Goal: Use online tool/utility

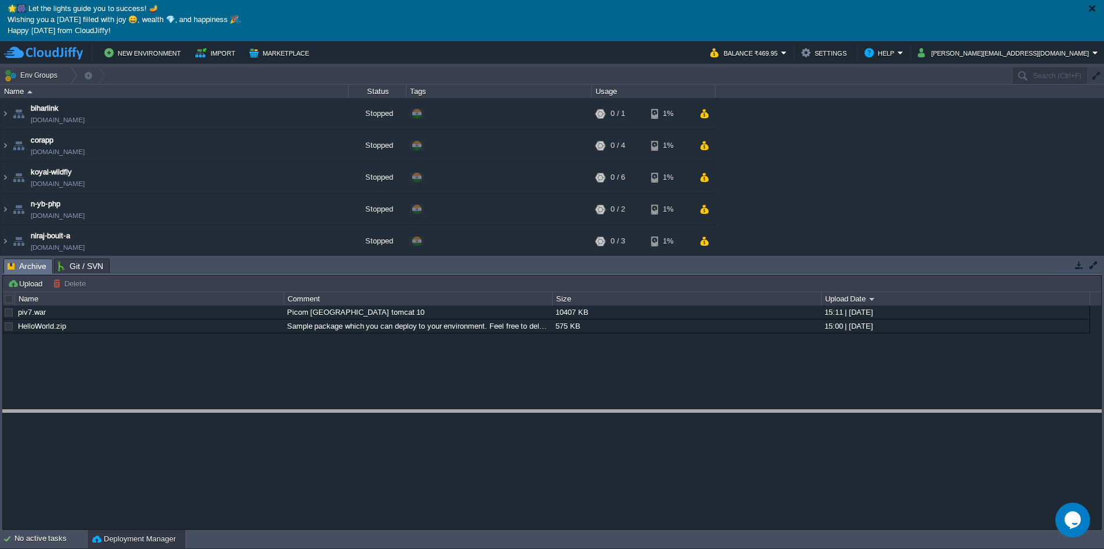
drag, startPoint x: 399, startPoint y: 268, endPoint x: 400, endPoint y: 420, distance: 151.3
click at [400, 420] on body "🌟🎆 Let the lights guide you to success! 🪔 Wishing you a [DATE] filled with joy …" at bounding box center [552, 274] width 1104 height 549
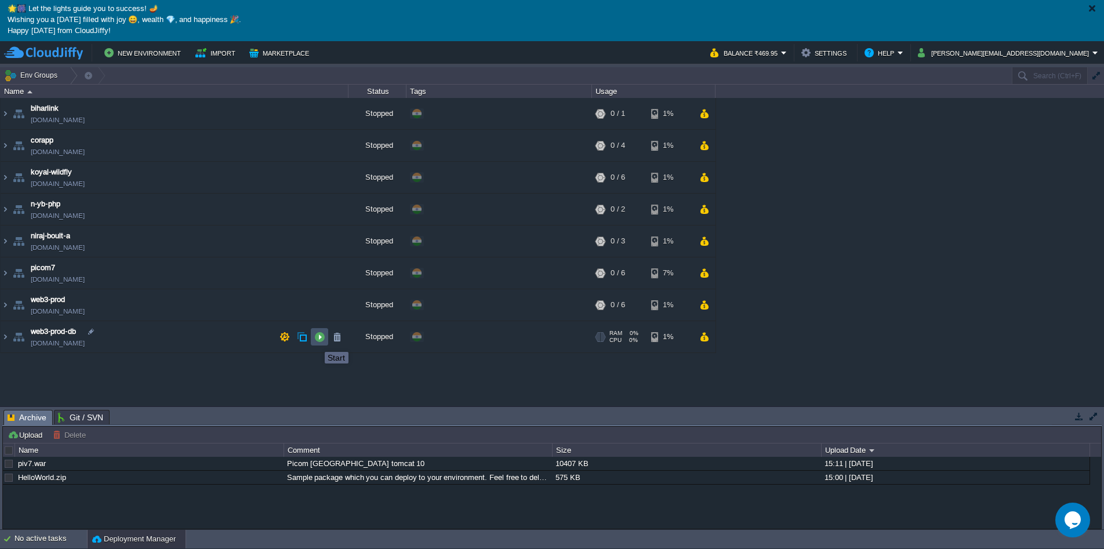
click at [316, 340] on button "button" at bounding box center [319, 337] width 10 height 10
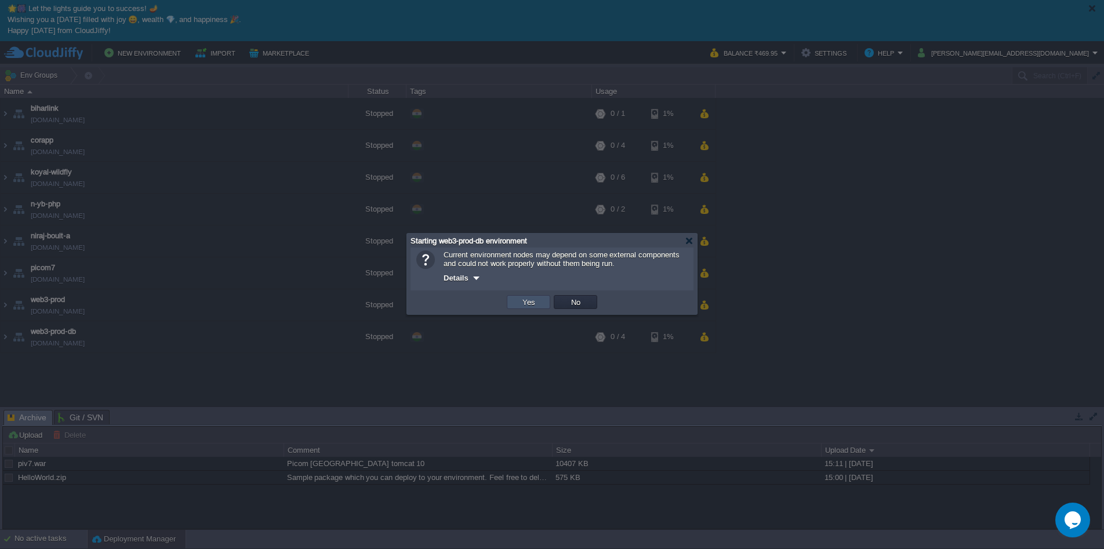
click at [522, 305] on button "Yes" at bounding box center [529, 302] width 20 height 10
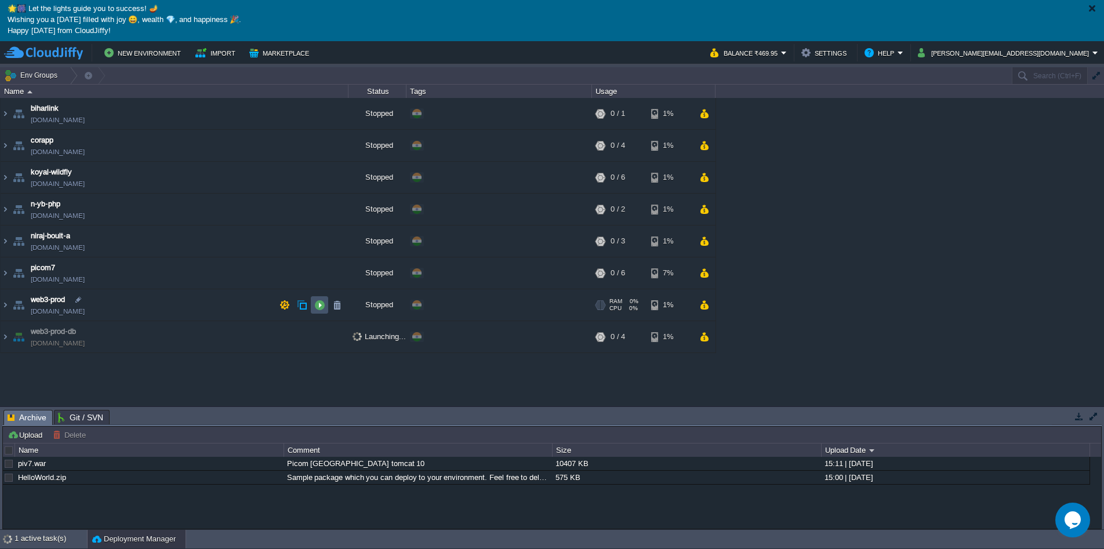
click at [321, 307] on button "button" at bounding box center [319, 305] width 10 height 10
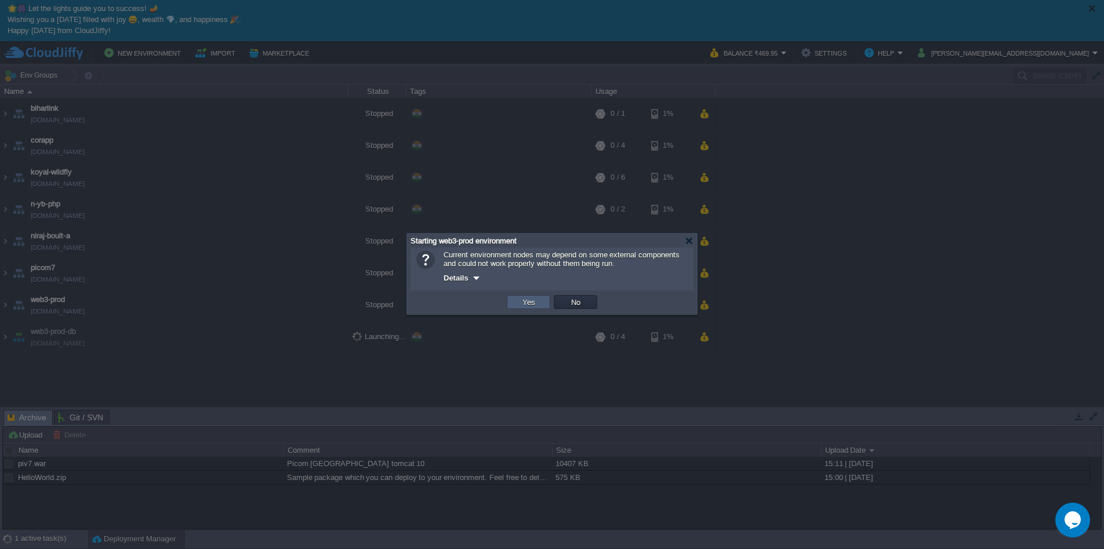
click at [527, 301] on button "Yes" at bounding box center [529, 302] width 20 height 10
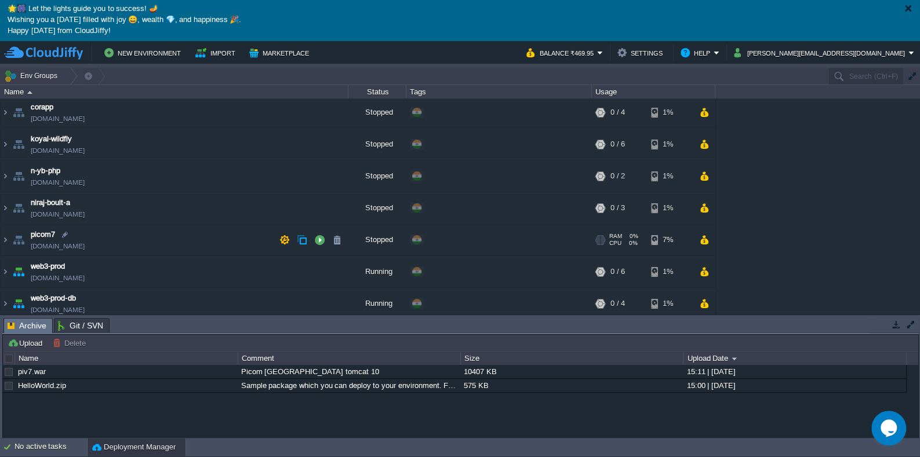
scroll to position [38, 0]
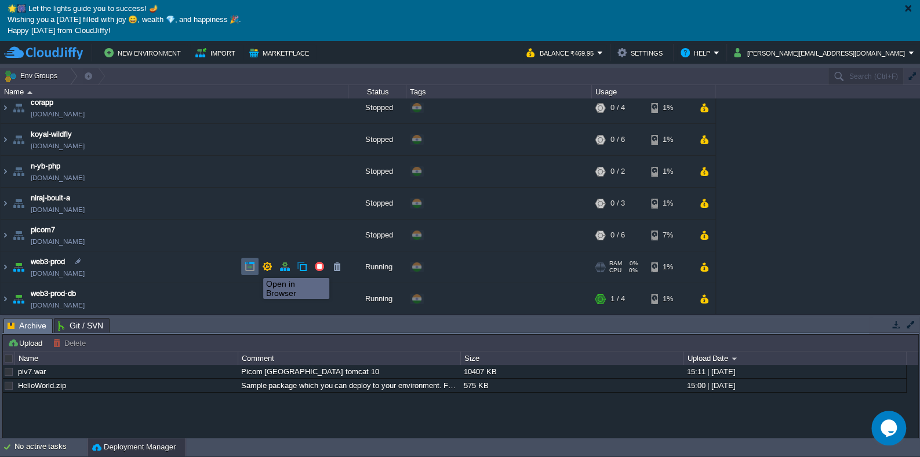
click at [255, 268] on button "button" at bounding box center [250, 266] width 10 height 10
click at [5, 264] on img at bounding box center [5, 267] width 9 height 31
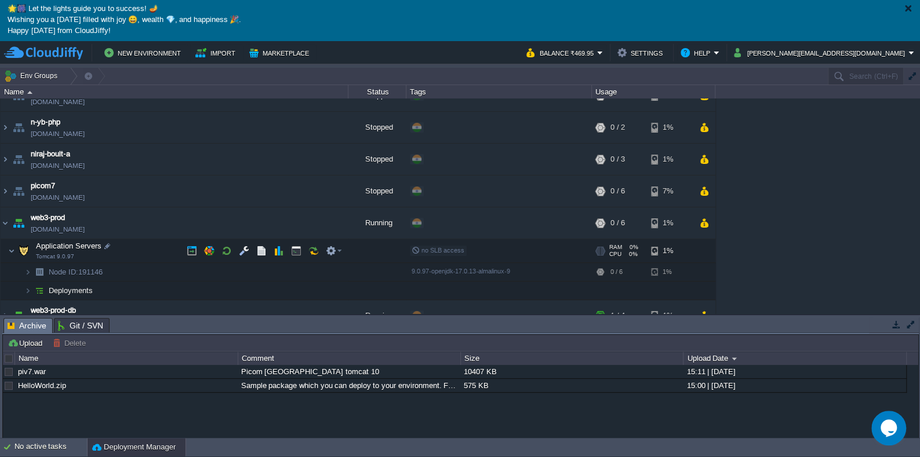
scroll to position [99, 0]
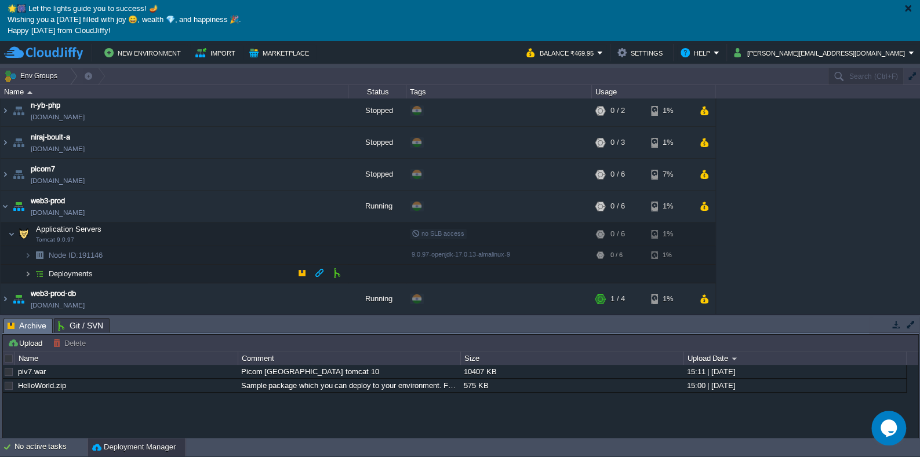
click at [27, 274] on img at bounding box center [27, 274] width 7 height 18
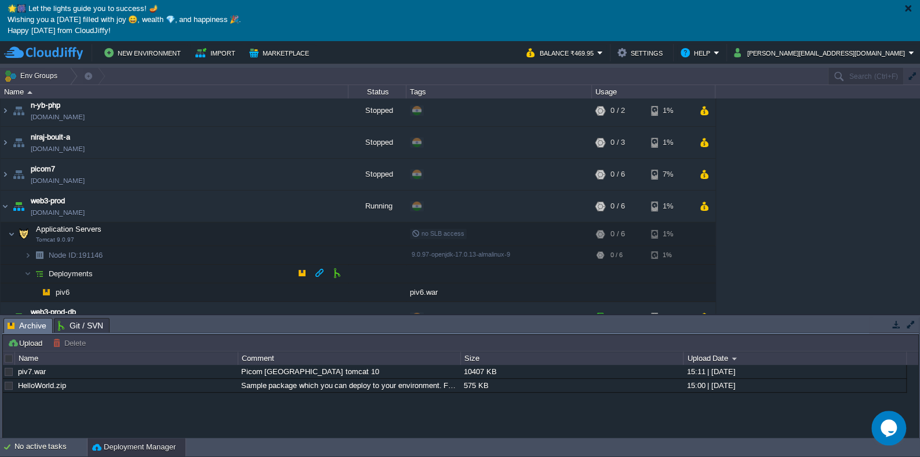
scroll to position [118, 0]
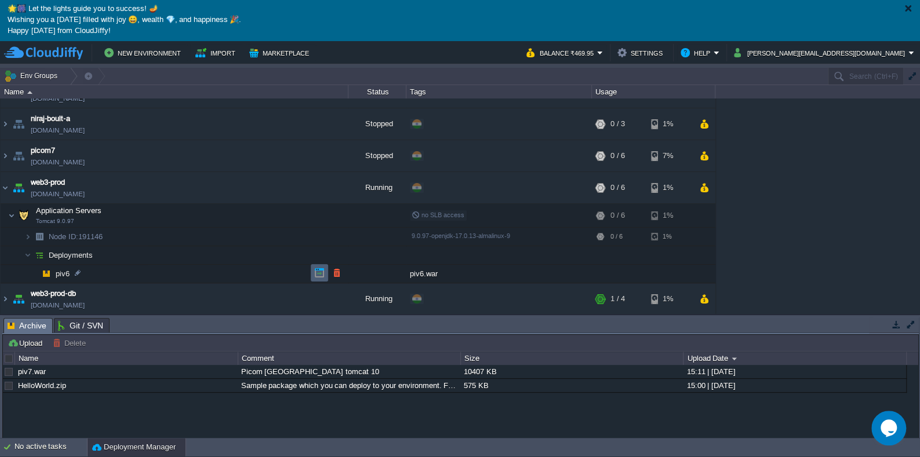
click at [318, 274] on button "button" at bounding box center [319, 273] width 10 height 10
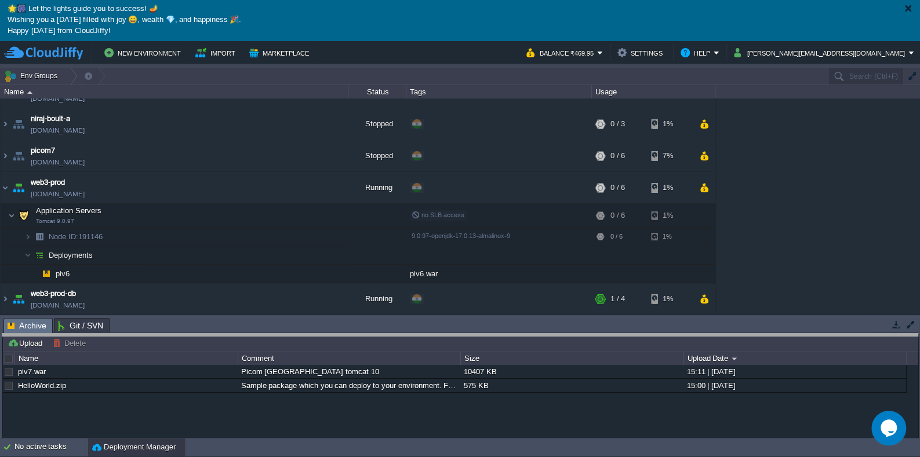
click at [282, 342] on body "🌟🎆 Let the lights guide you to success! 🪔 Wishing you a [DATE] filled with joy …" at bounding box center [460, 228] width 920 height 457
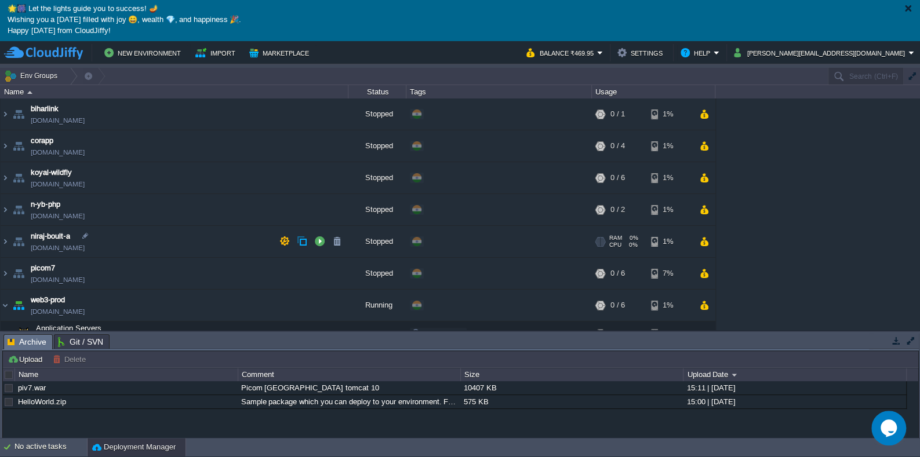
scroll to position [101, 0]
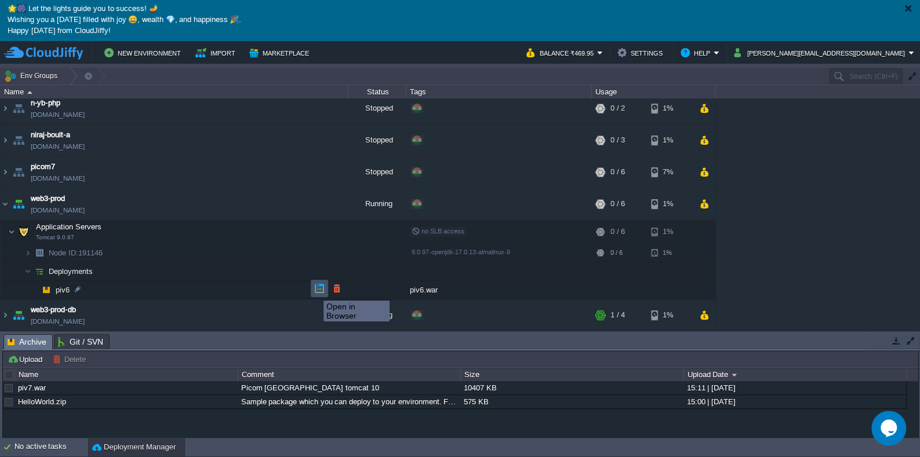
click at [315, 290] on button "button" at bounding box center [319, 288] width 10 height 10
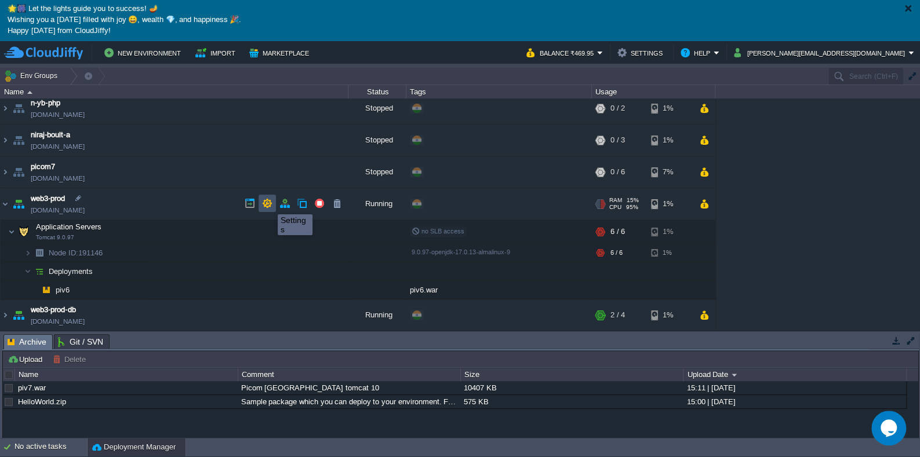
click at [269, 204] on button "button" at bounding box center [267, 203] width 10 height 10
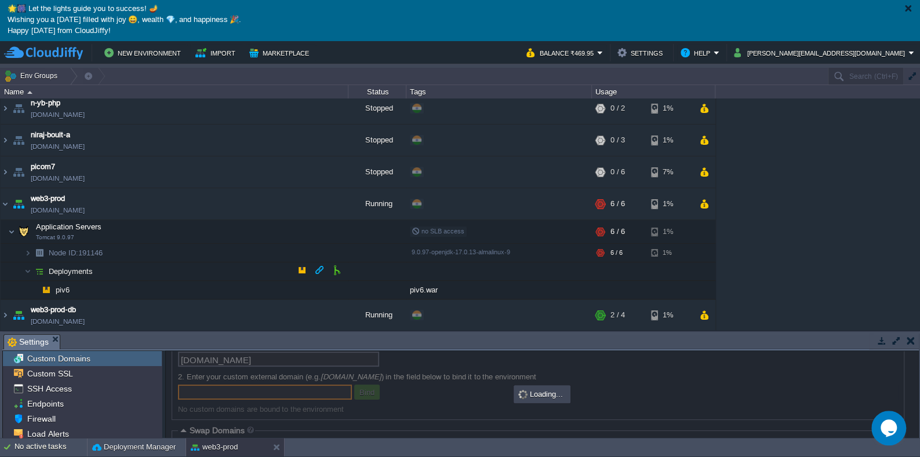
scroll to position [74, 0]
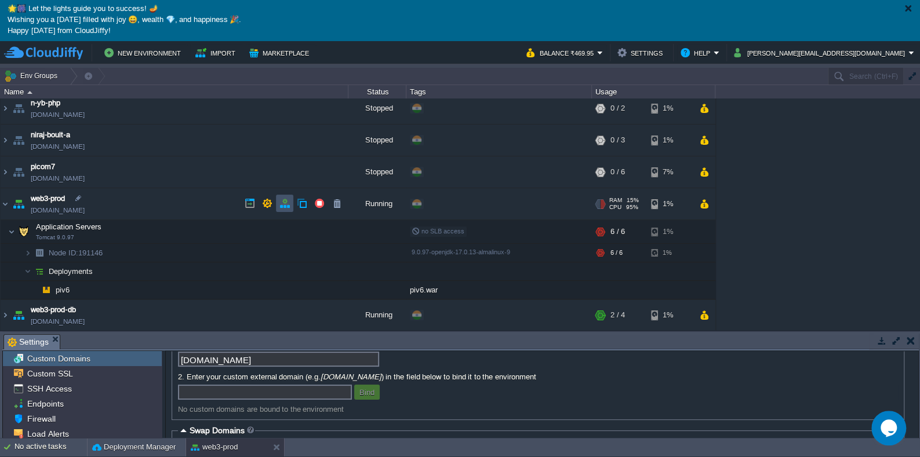
click at [288, 208] on button "button" at bounding box center [284, 203] width 10 height 10
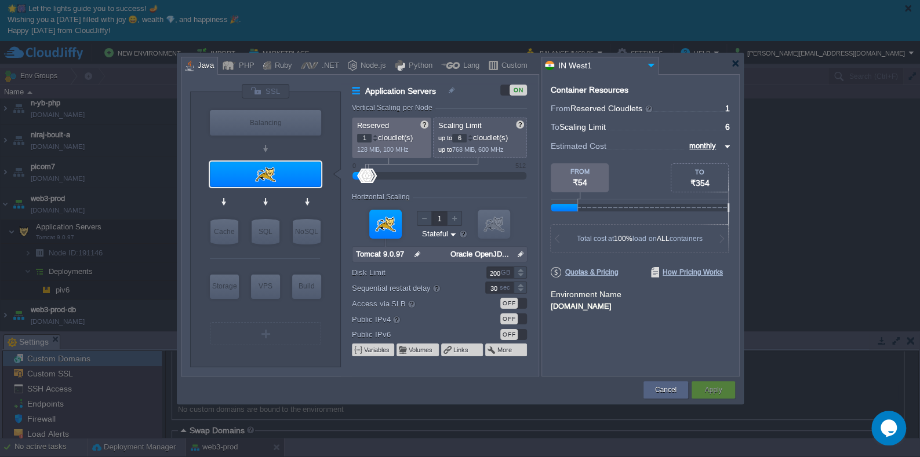
click at [517, 318] on div "OFF" at bounding box center [508, 319] width 17 height 11
click at [713, 390] on button "Apply" at bounding box center [712, 390] width 17 height 12
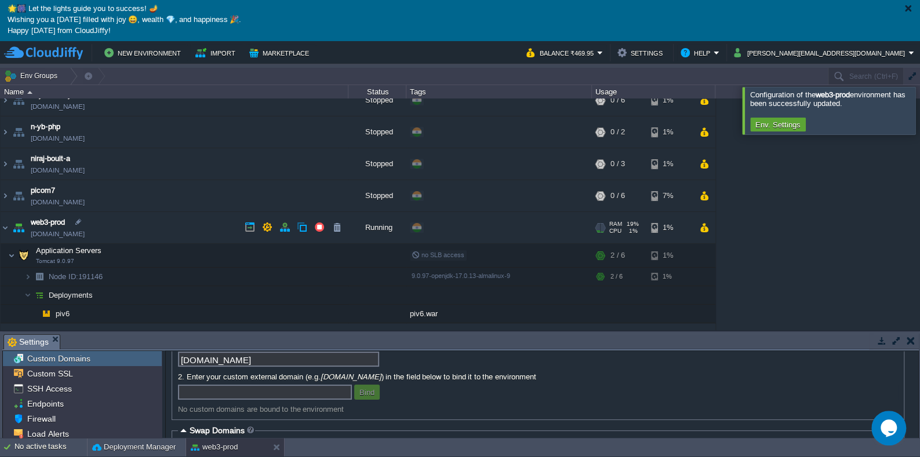
scroll to position [101, 0]
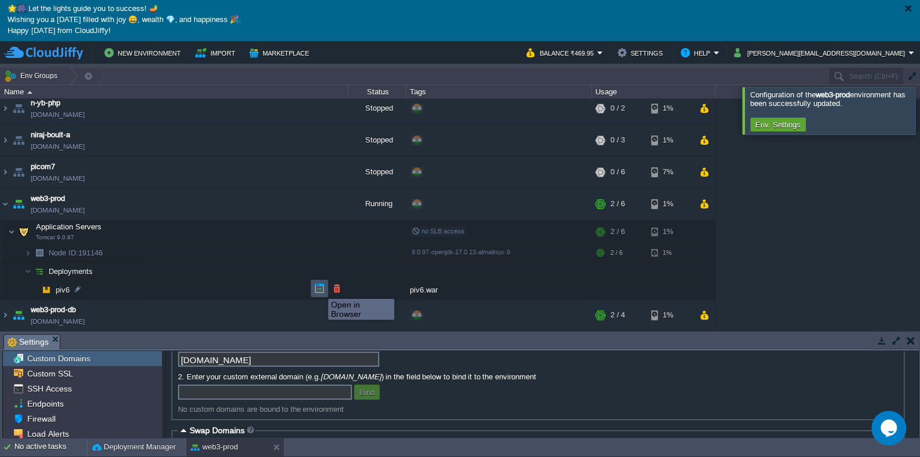
click at [319, 289] on button "button" at bounding box center [319, 288] width 10 height 10
click at [31, 253] on img at bounding box center [27, 253] width 7 height 18
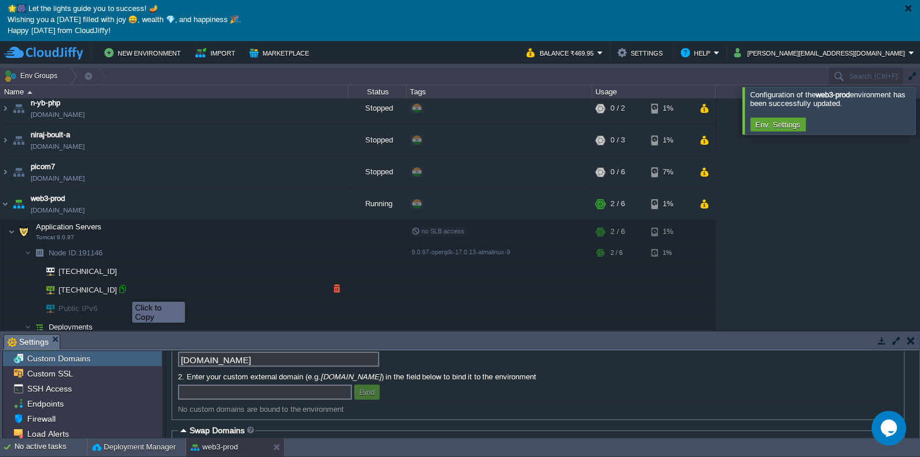
click at [123, 292] on div at bounding box center [122, 289] width 10 height 10
